Goal: Task Accomplishment & Management: Complete application form

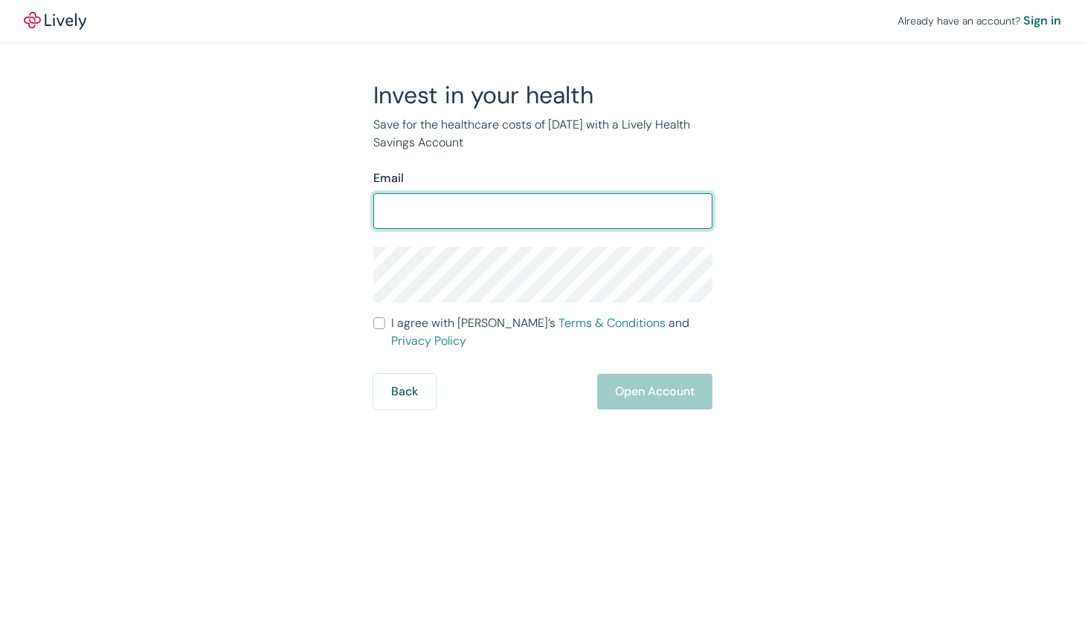
click at [505, 226] on div "​" at bounding box center [542, 211] width 339 height 36
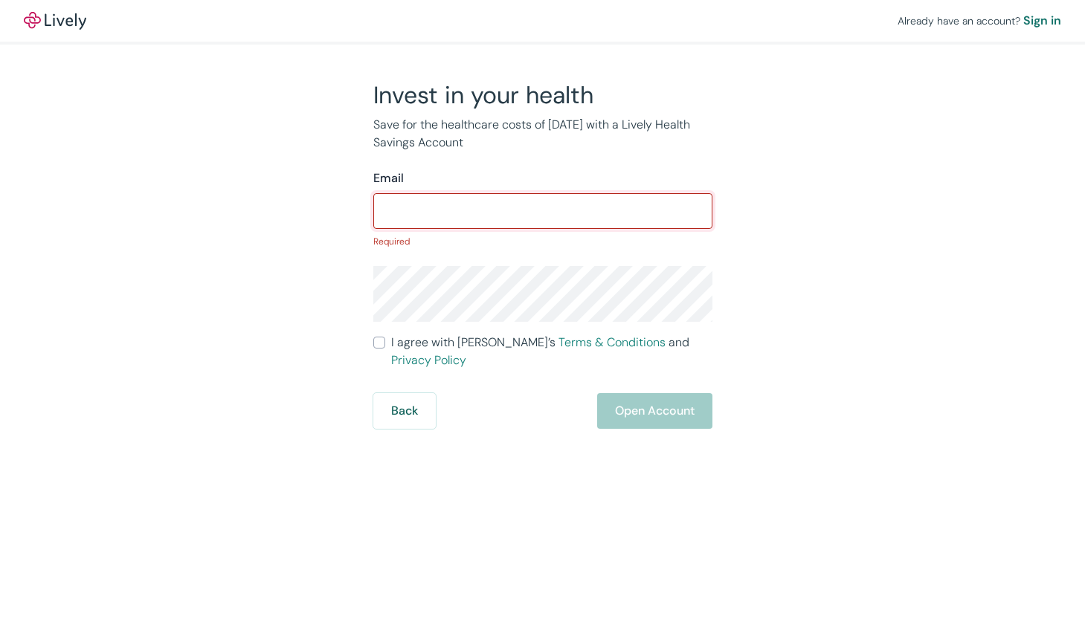
click at [496, 221] on input "Email" at bounding box center [542, 211] width 339 height 30
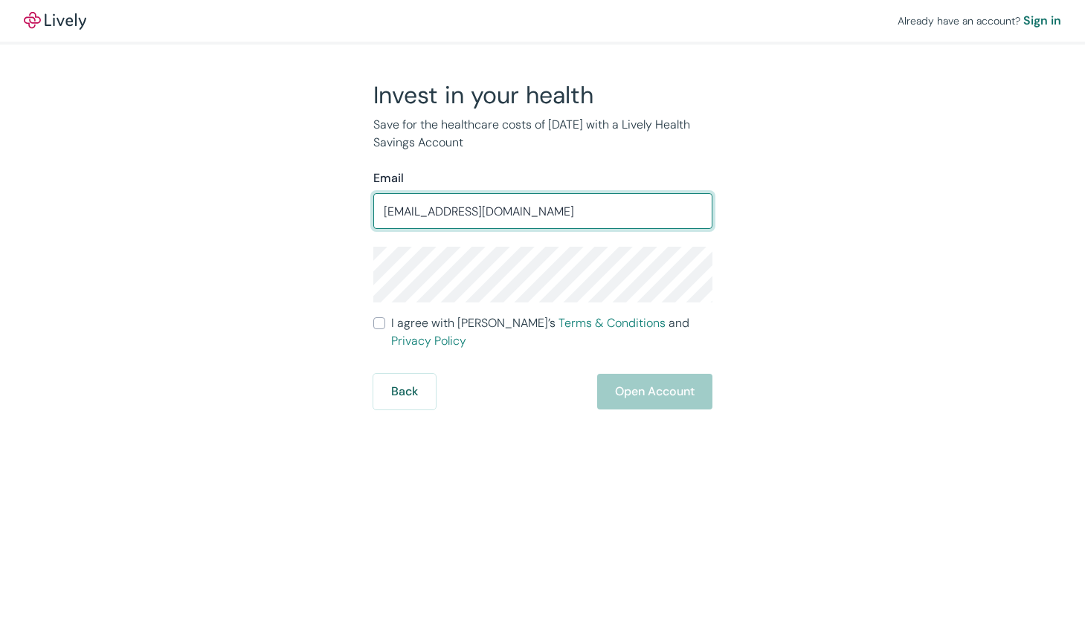
type input "[EMAIL_ADDRESS][DOMAIN_NAME]"
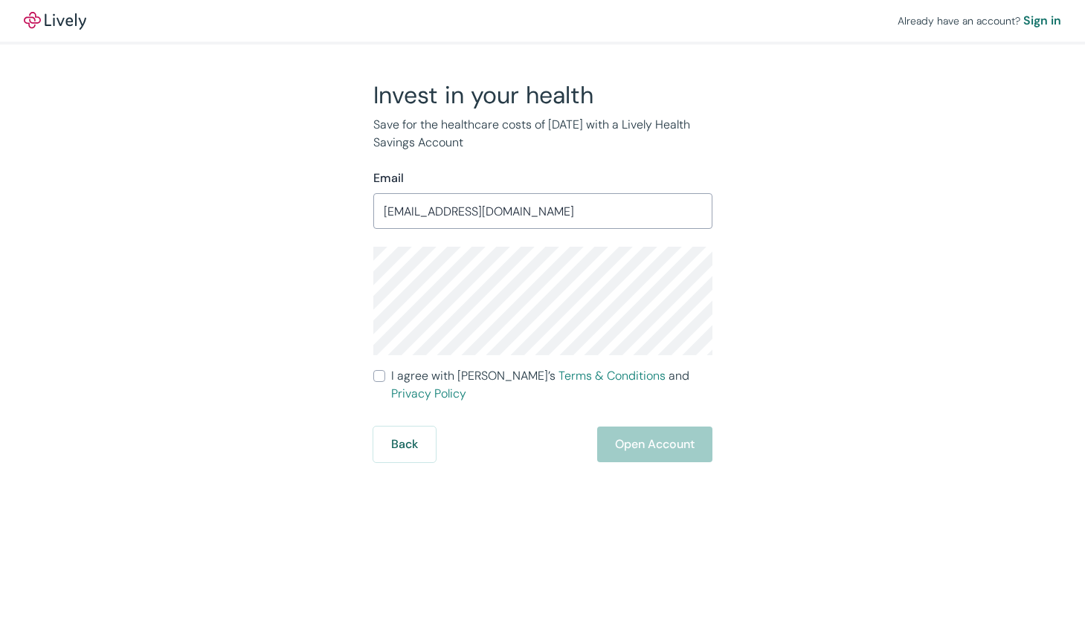
click at [373, 375] on input "I agree with Lively’s Terms & Conditions and Privacy Policy" at bounding box center [379, 376] width 12 height 12
checkbox input "true"
click at [636, 427] on button "Open Account" at bounding box center [654, 445] width 115 height 36
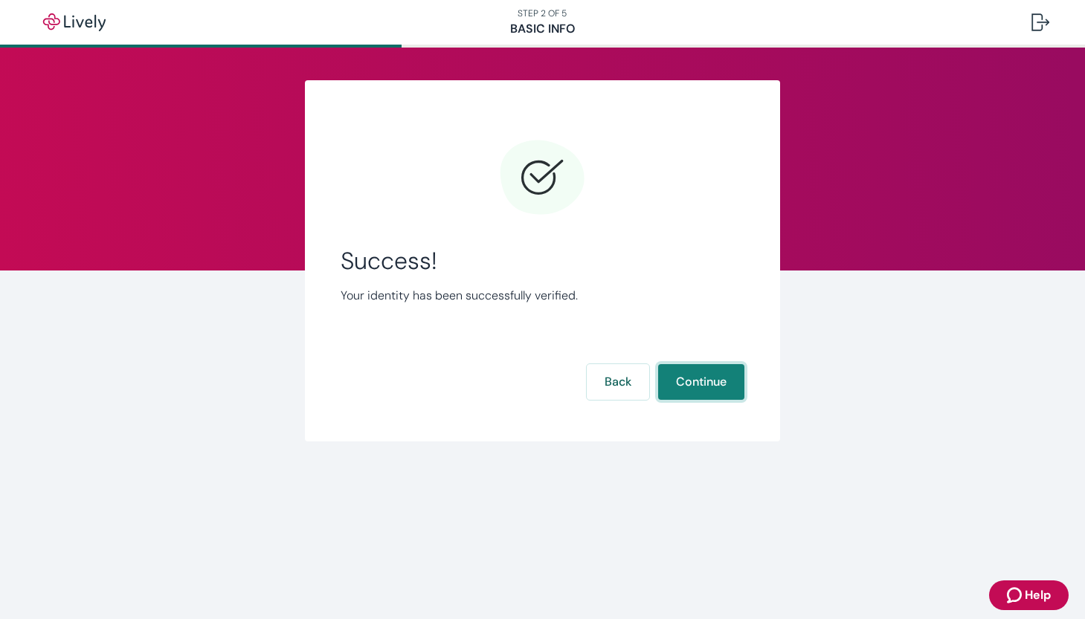
click at [705, 382] on button "Continue" at bounding box center [701, 382] width 86 height 36
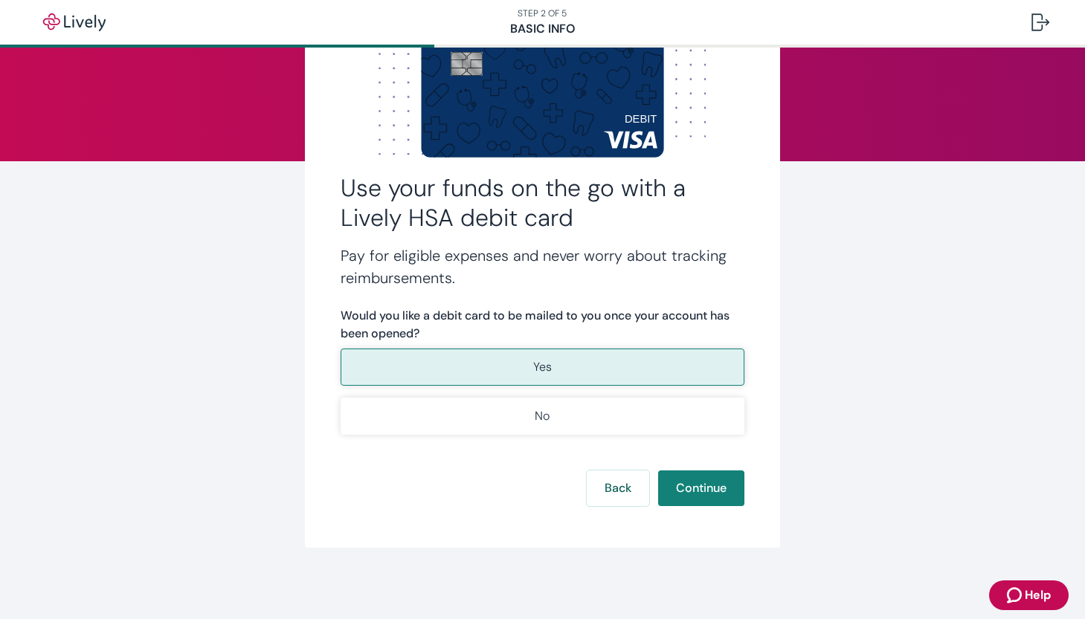
scroll to position [109, 0]
click at [567, 370] on button "Yes" at bounding box center [543, 367] width 404 height 37
click at [716, 494] on button "Continue" at bounding box center [701, 489] width 86 height 36
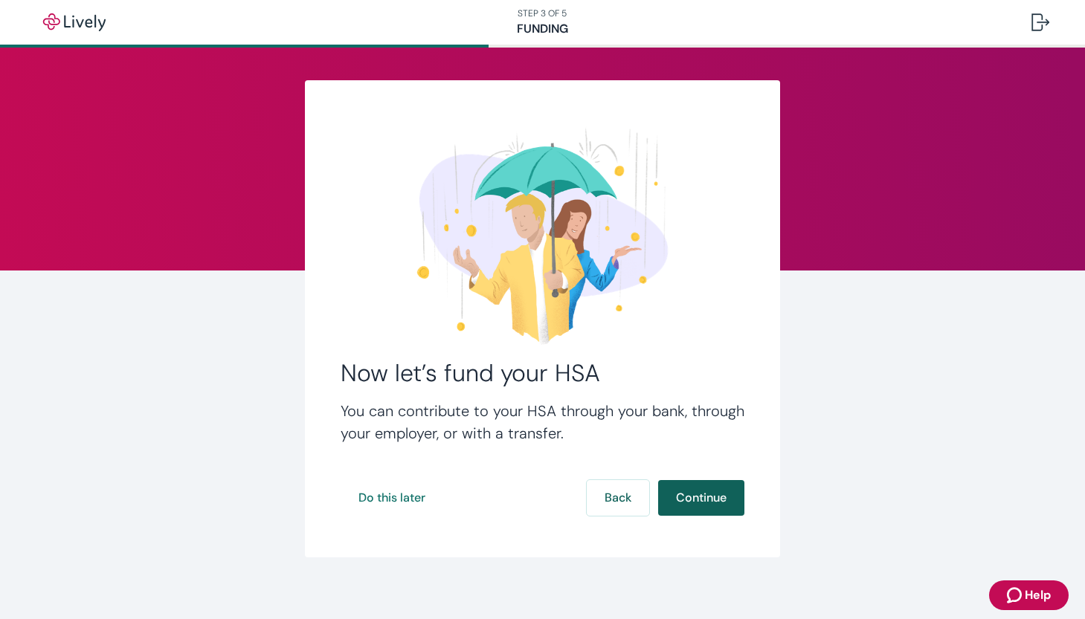
click at [707, 494] on button "Continue" at bounding box center [701, 498] width 86 height 36
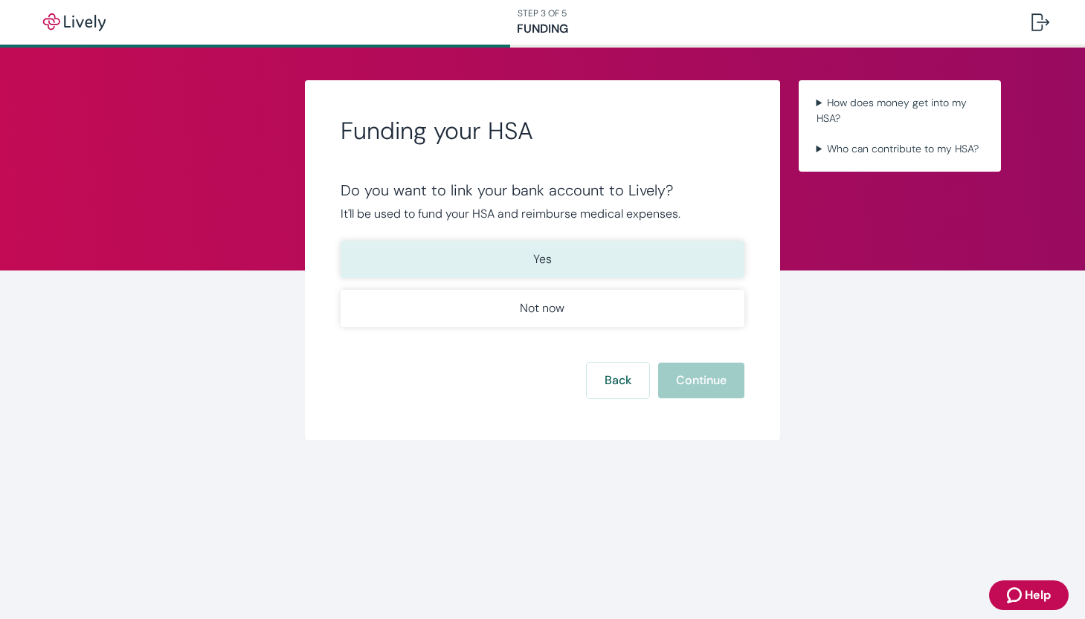
click at [581, 261] on button "Yes" at bounding box center [543, 259] width 404 height 37
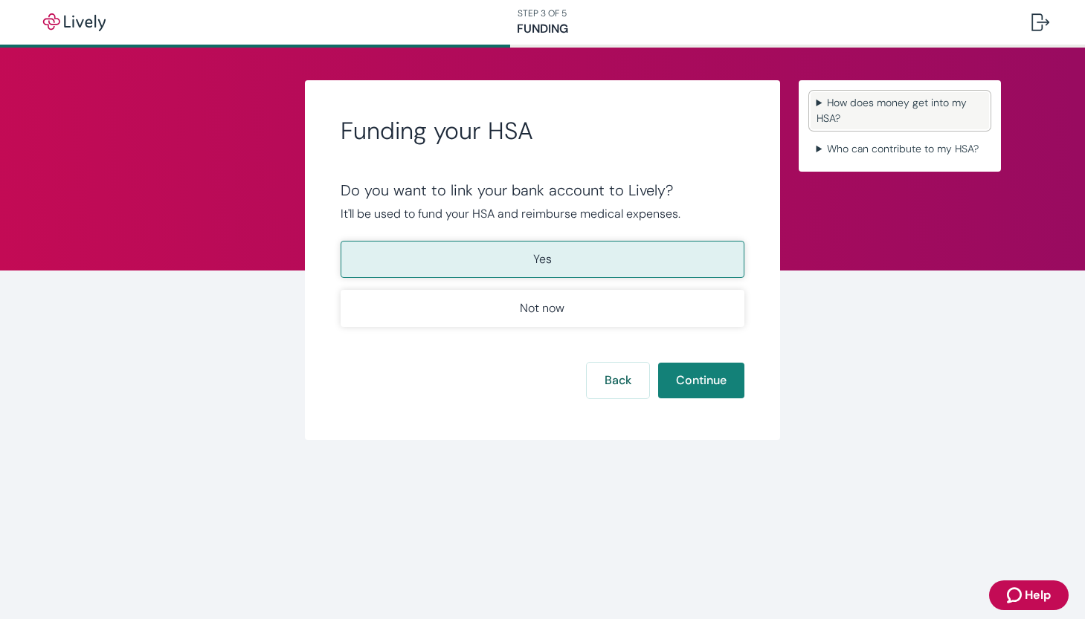
click at [815, 100] on summary "How does money get into my HSA?" at bounding box center [899, 110] width 178 height 37
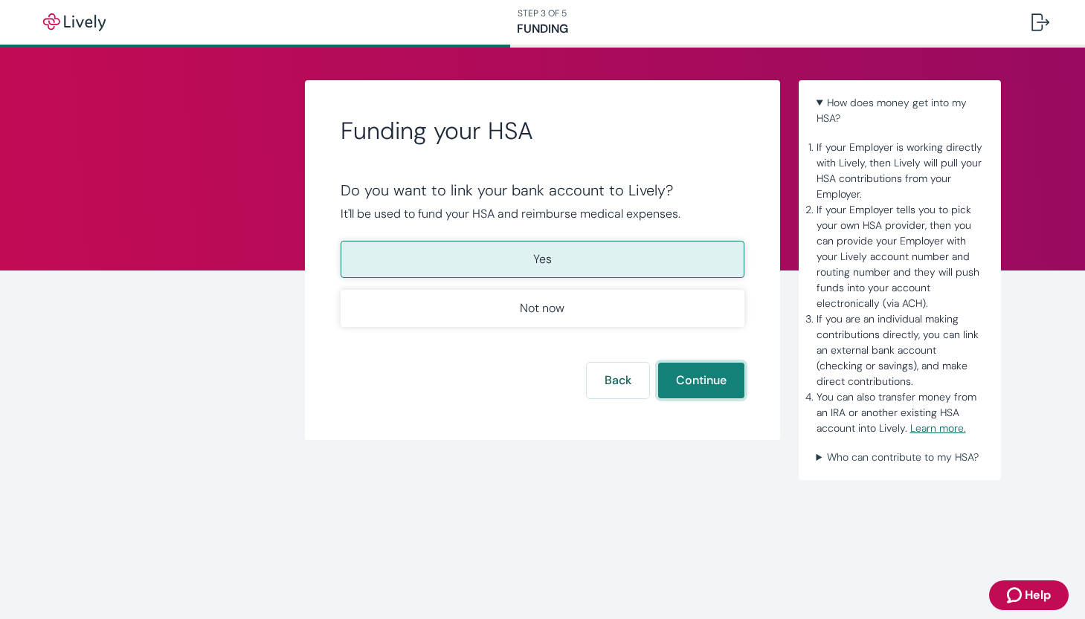
click at [721, 387] on button "Continue" at bounding box center [701, 381] width 86 height 36
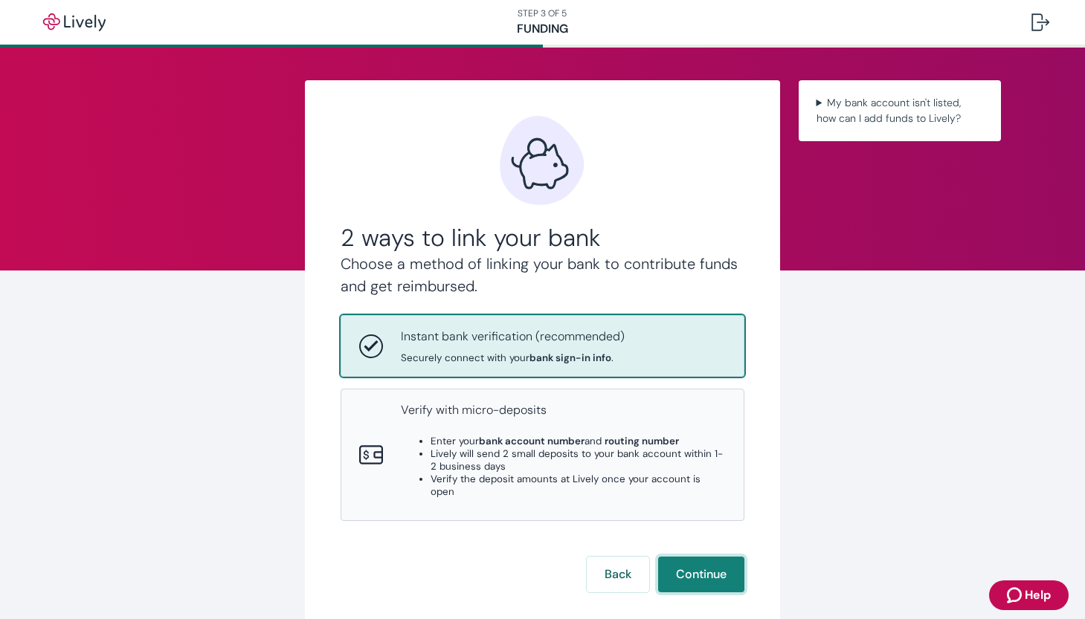
click at [694, 557] on button "Continue" at bounding box center [701, 575] width 86 height 36
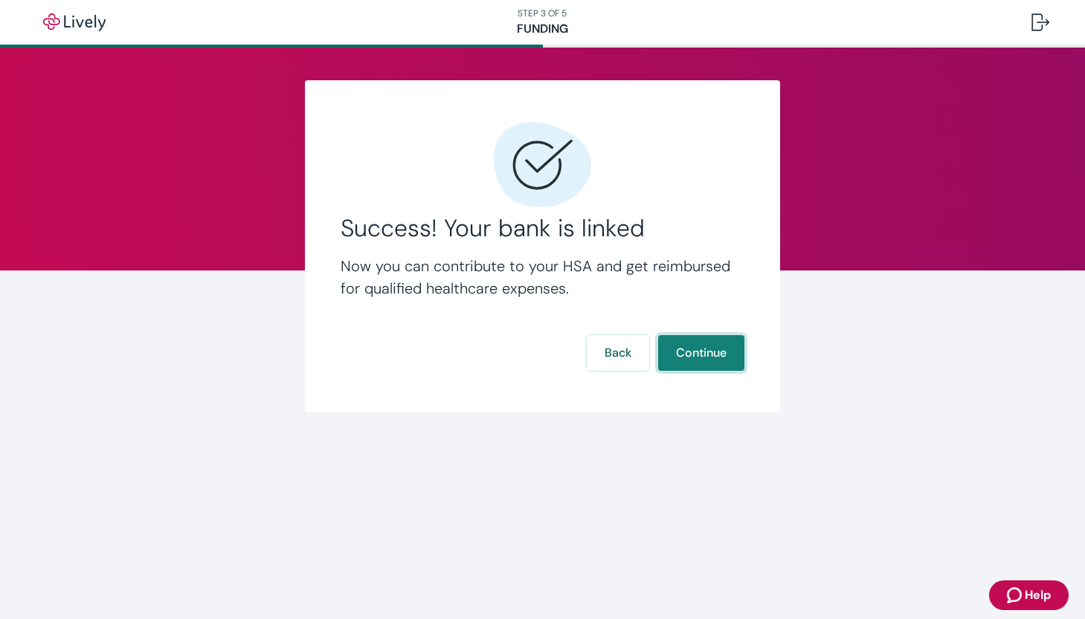
click at [707, 352] on button "Continue" at bounding box center [701, 353] width 86 height 36
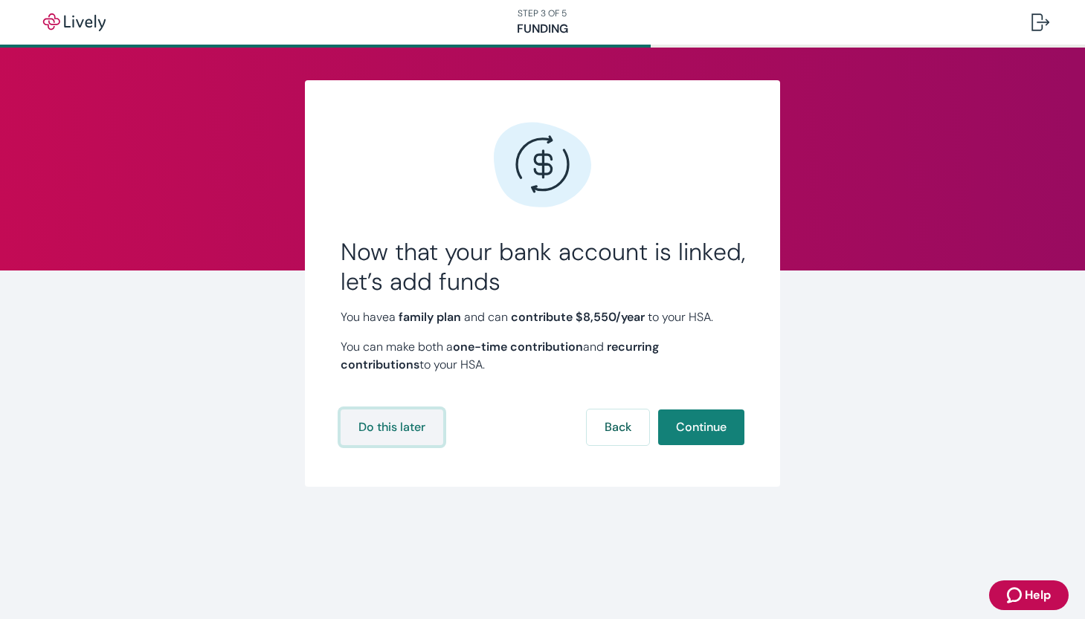
click at [402, 430] on button "Do this later" at bounding box center [392, 428] width 103 height 36
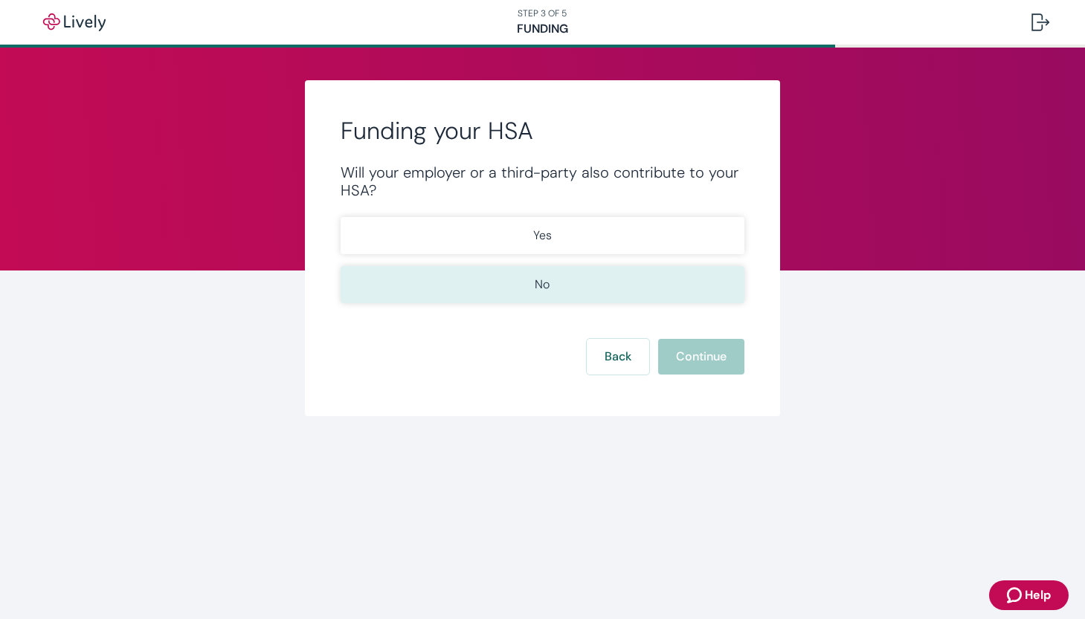
click at [592, 276] on button "No" at bounding box center [543, 284] width 404 height 37
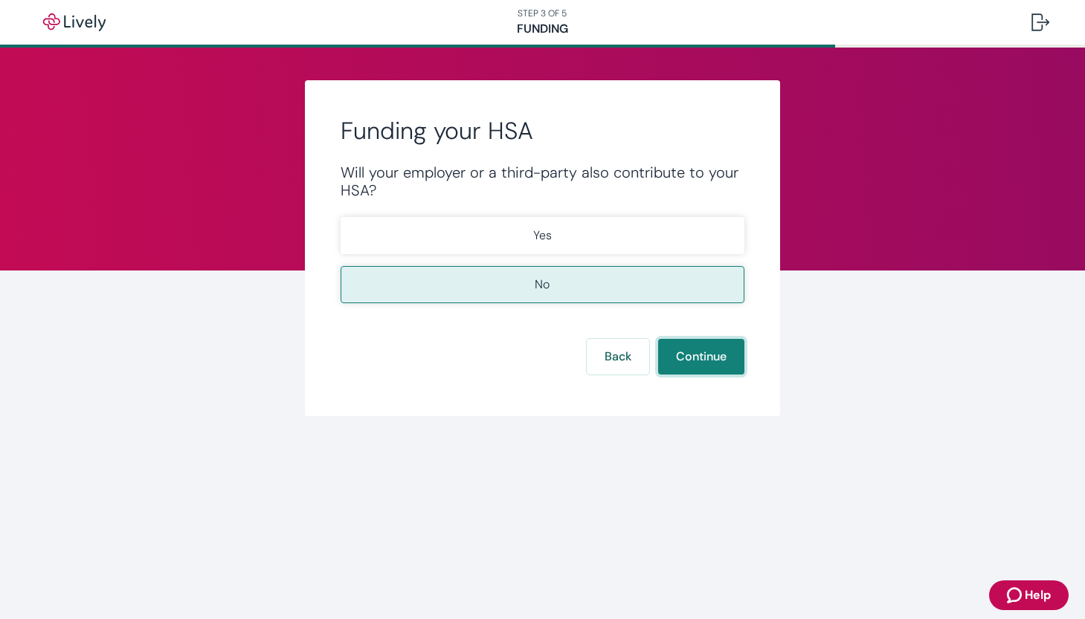
click at [683, 348] on button "Continue" at bounding box center [701, 357] width 86 height 36
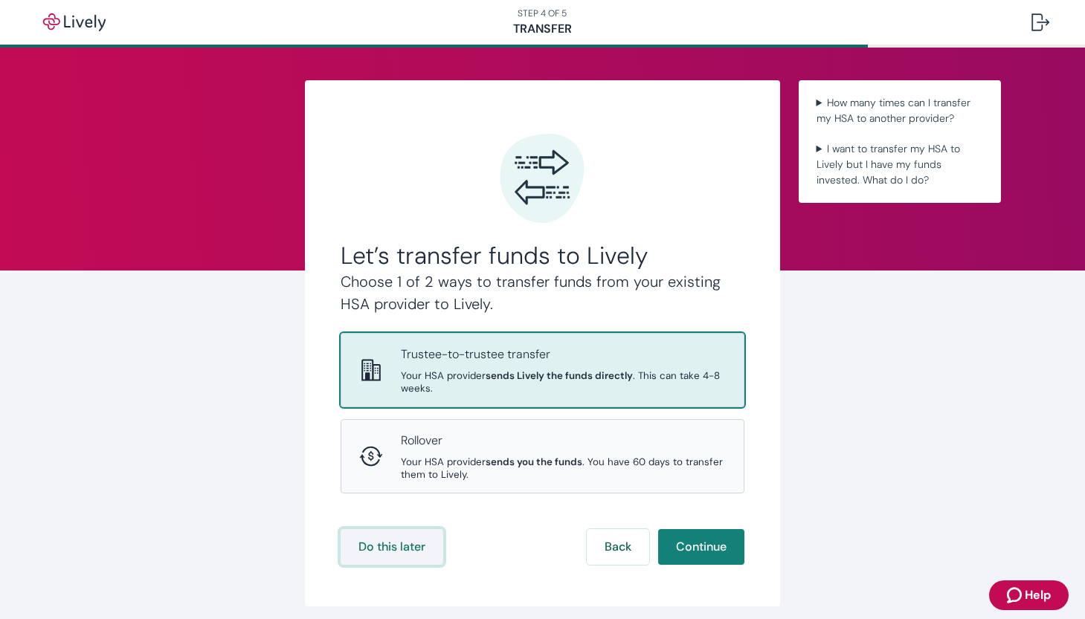
click at [392, 529] on button "Do this later" at bounding box center [392, 547] width 103 height 36
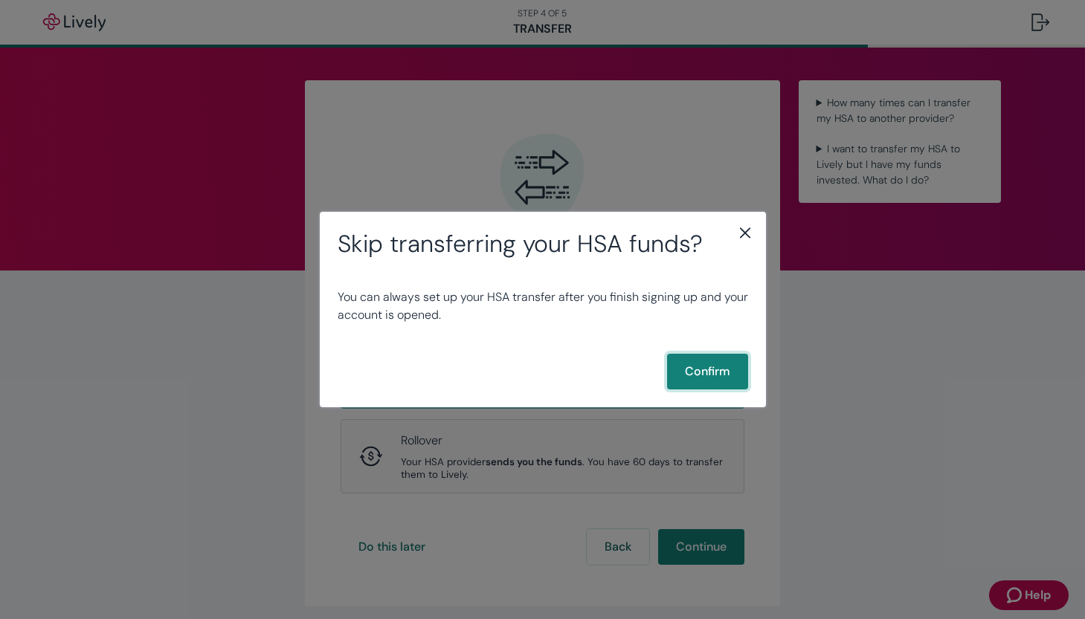
click at [711, 373] on button "Confirm" at bounding box center [707, 372] width 81 height 36
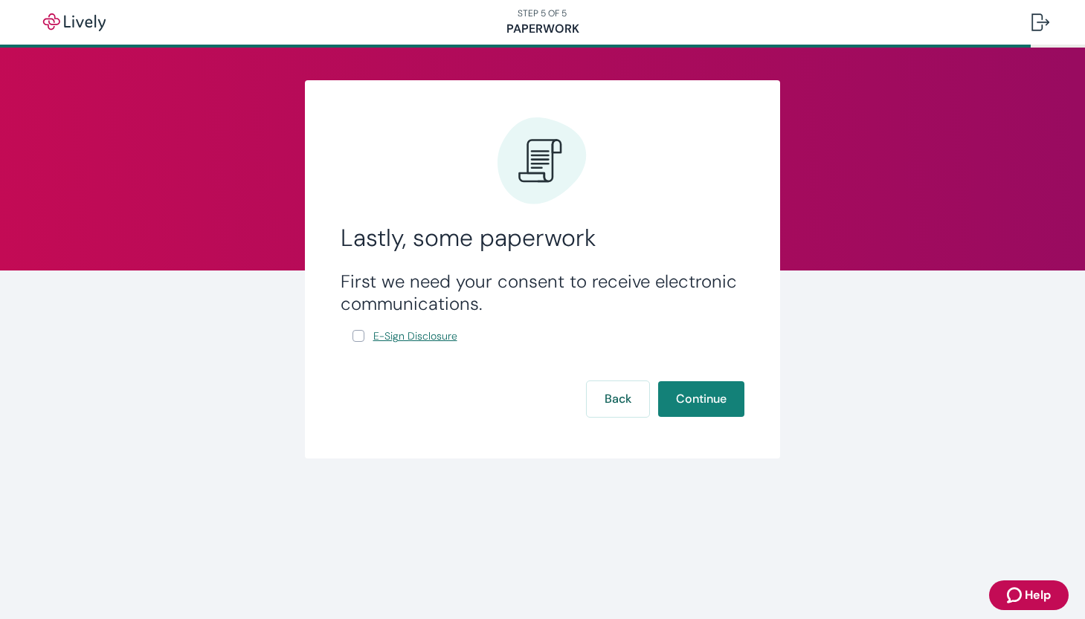
click at [416, 341] on span "E-Sign Disclosure" at bounding box center [415, 337] width 84 height 16
click at [358, 335] on input "E-Sign Disclosure" at bounding box center [358, 336] width 12 height 12
checkbox input "true"
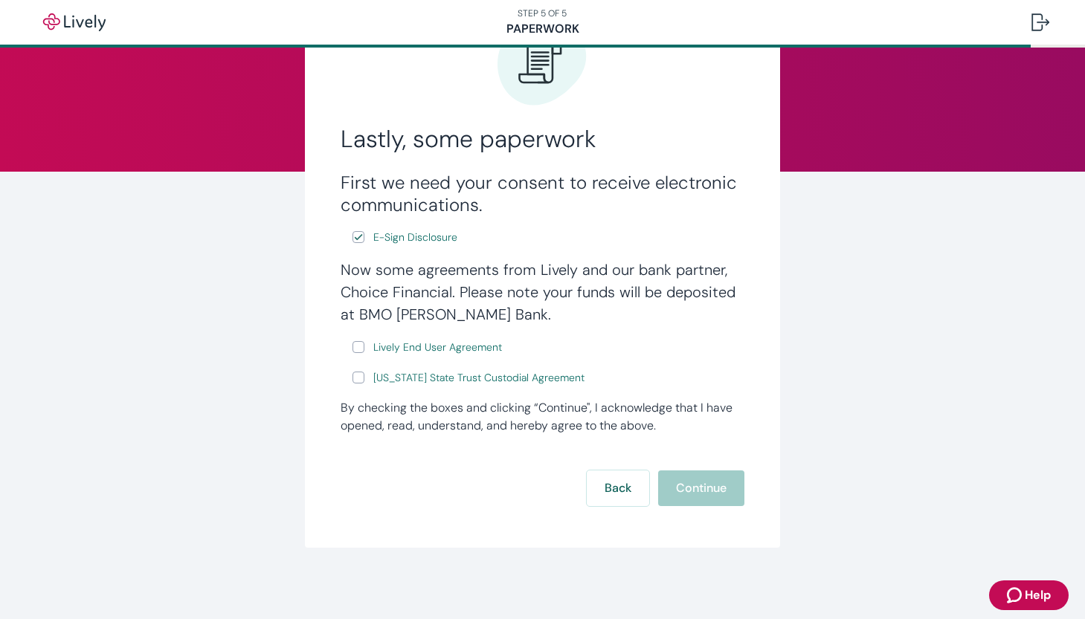
scroll to position [99, 0]
click at [361, 350] on input "Lively End User Agreement" at bounding box center [358, 347] width 12 height 12
checkbox input "true"
click at [358, 378] on input "Wyoming State Trust Custodial Agreement" at bounding box center [358, 378] width 12 height 12
checkbox input "true"
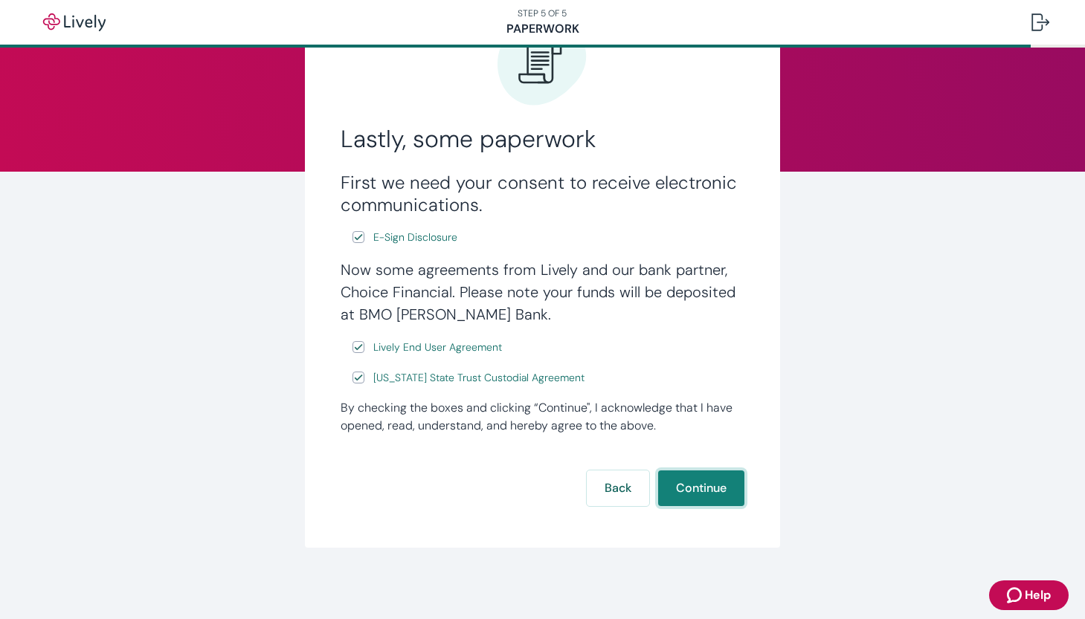
click at [699, 491] on button "Continue" at bounding box center [701, 489] width 86 height 36
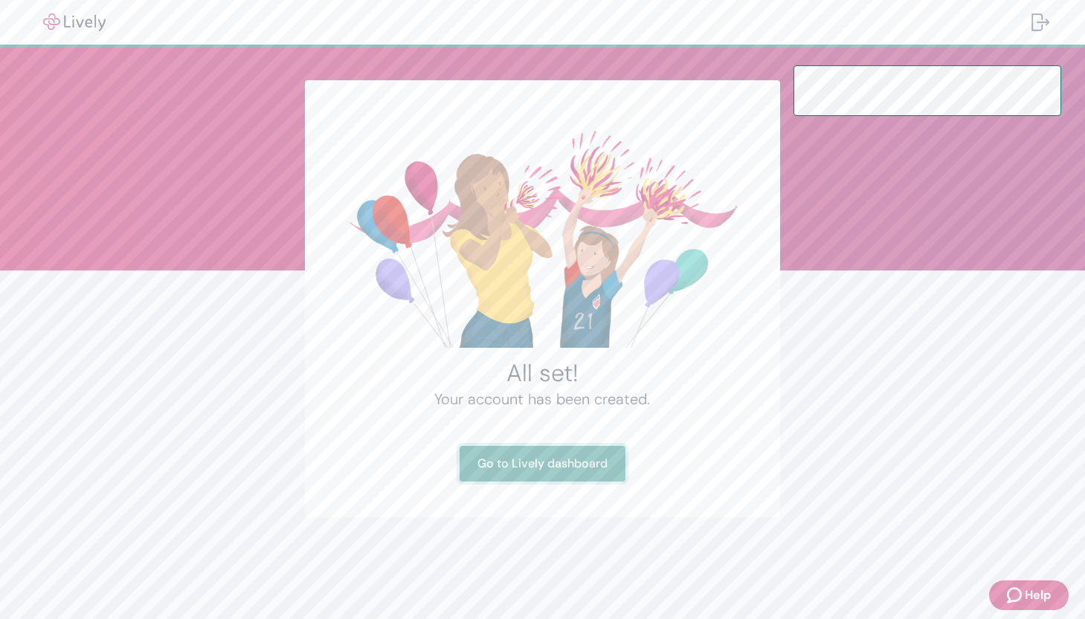
click at [547, 465] on link "Go to Lively dashboard" at bounding box center [542, 464] width 166 height 36
